Goal: Information Seeking & Learning: Check status

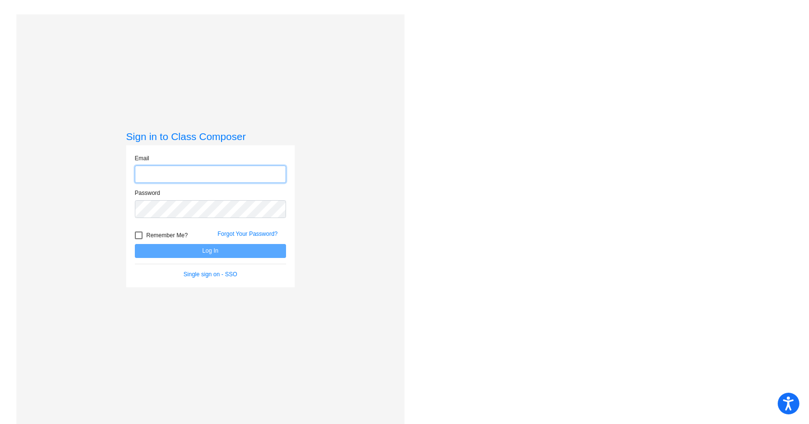
type input "[EMAIL_ADDRESS][DOMAIN_NAME]"
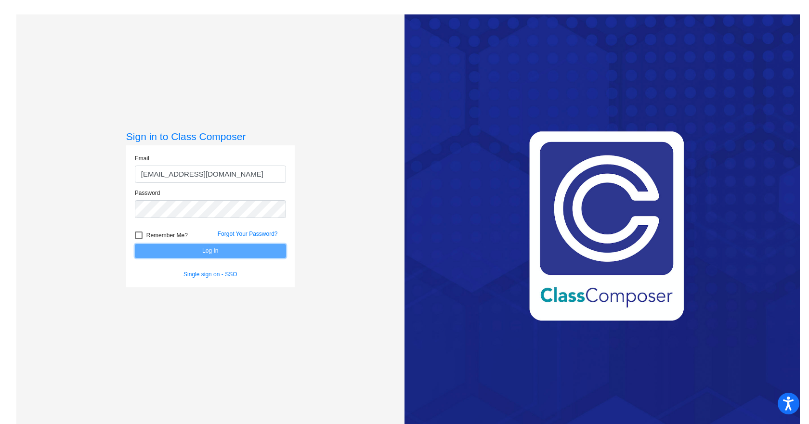
click at [216, 250] on button "Log In" at bounding box center [210, 251] width 151 height 14
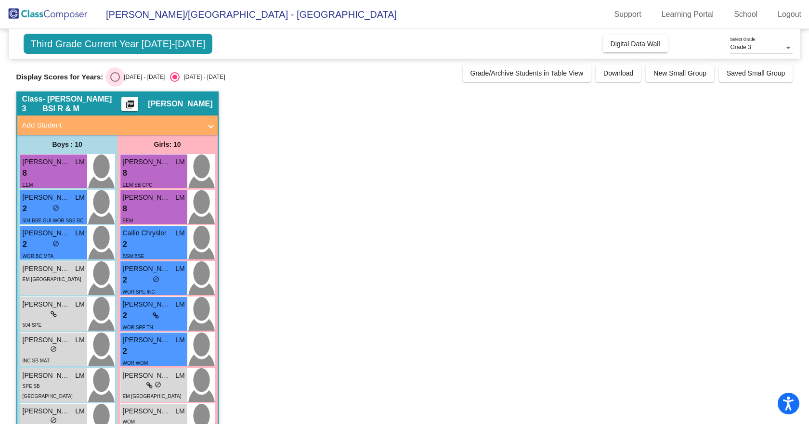
drag, startPoint x: 118, startPoint y: 78, endPoint x: 206, endPoint y: 137, distance: 106.2
click at [118, 78] on div "Select an option" at bounding box center [115, 77] width 10 height 10
click at [115, 82] on input "[DATE] - [DATE]" at bounding box center [115, 82] width 0 height 0
radio input "true"
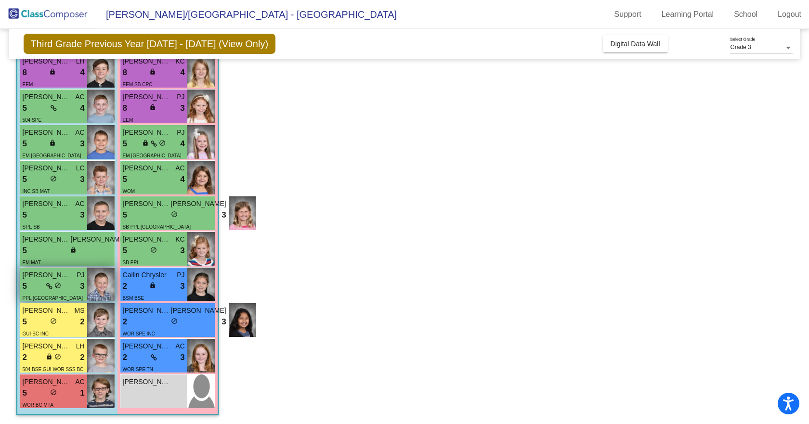
scroll to position [102, 0]
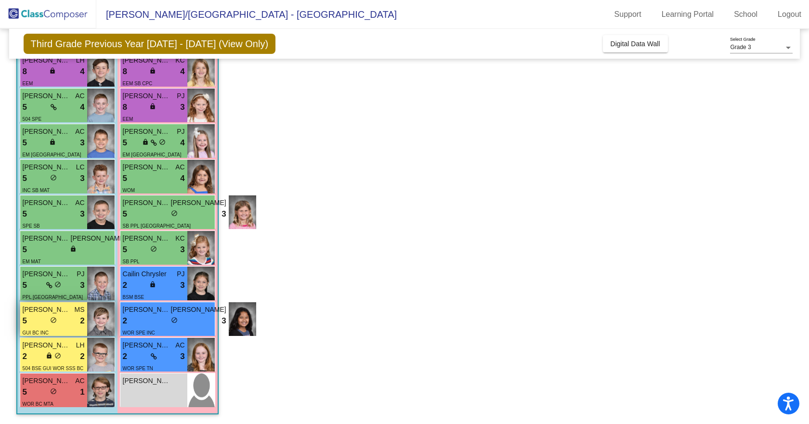
click at [66, 310] on span "[PERSON_NAME]" at bounding box center [47, 310] width 48 height 10
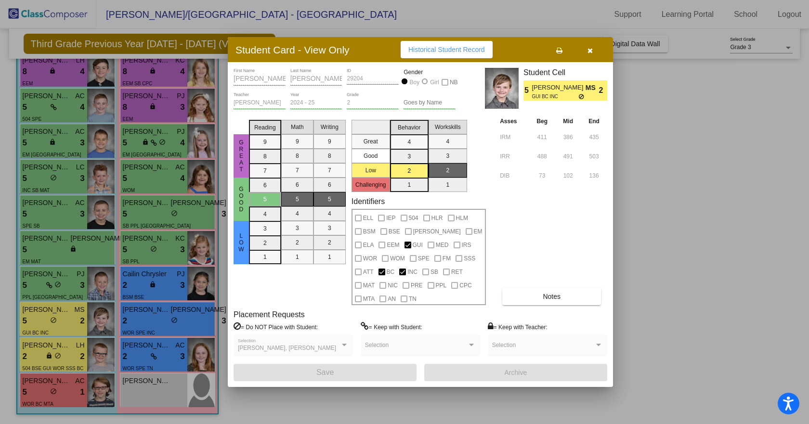
click at [439, 53] on span "Historical Student Record" at bounding box center [446, 50] width 77 height 8
